Goal: Task Accomplishment & Management: Manage account settings

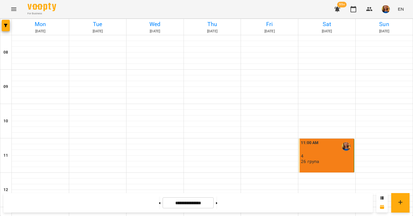
click at [339, 11] on icon "button" at bounding box center [338, 9] width 6 height 5
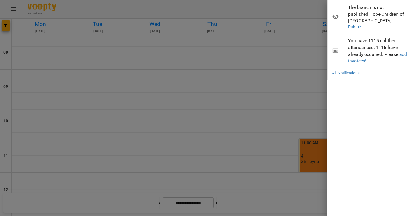
click at [313, 88] on div at bounding box center [206, 108] width 413 height 216
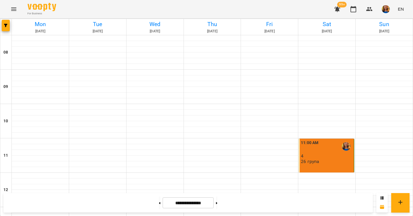
scroll to position [264, 0]
click at [218, 205] on button at bounding box center [216, 203] width 1 height 13
type input "**********"
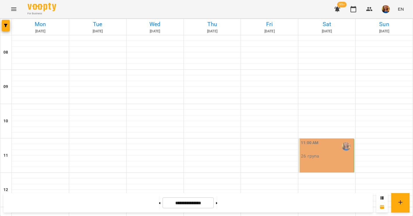
scroll to position [311, 0]
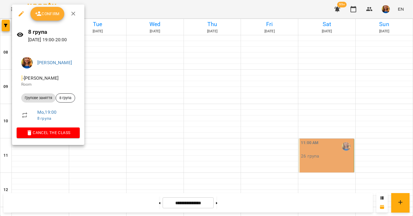
click at [53, 11] on span "Confirm" at bounding box center [47, 13] width 25 height 7
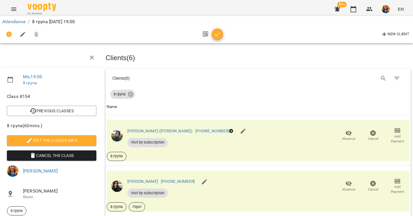
scroll to position [69, 0]
click at [347, 131] on icon "button" at bounding box center [349, 133] width 6 height 5
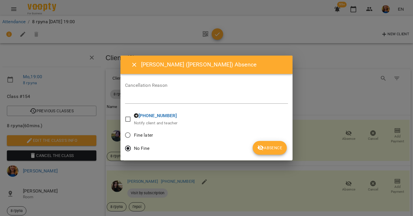
click at [267, 146] on span "Absence" at bounding box center [269, 148] width 25 height 7
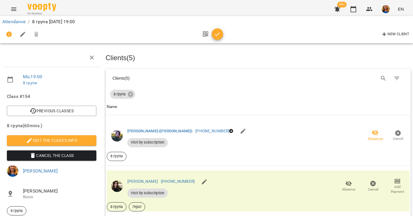
scroll to position [108, 0]
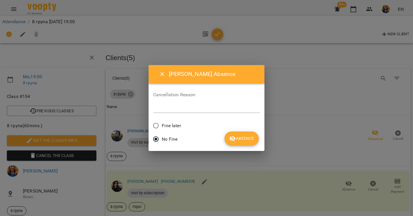
click at [245, 137] on span "Absence" at bounding box center [241, 138] width 25 height 7
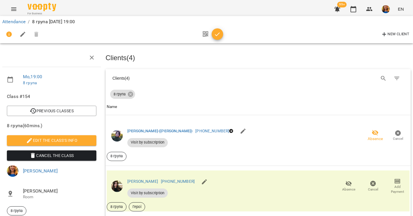
scroll to position [206, 0]
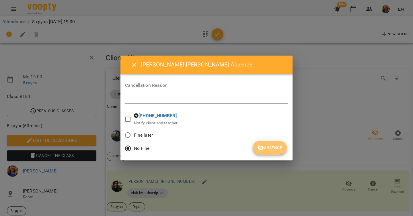
click at [265, 148] on span "Absence" at bounding box center [269, 148] width 25 height 7
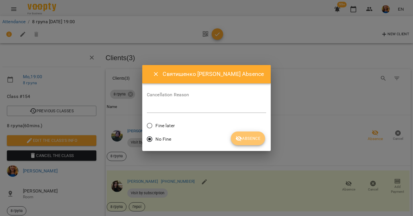
click at [239, 138] on span "Absence" at bounding box center [248, 138] width 25 height 7
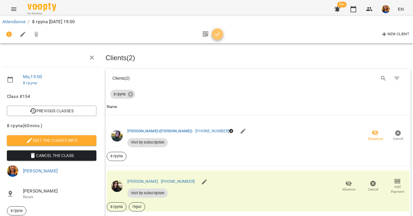
click at [218, 33] on icon "button" at bounding box center [217, 34] width 7 height 7
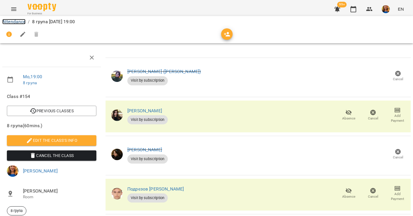
click at [17, 20] on link "Attendance" at bounding box center [13, 21] width 23 height 5
